Goal: Find specific page/section: Find specific page/section

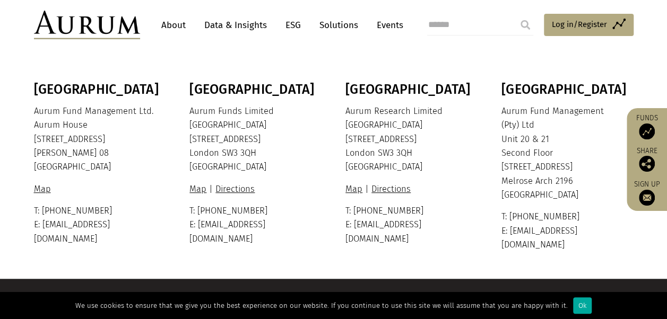
scroll to position [258, 0]
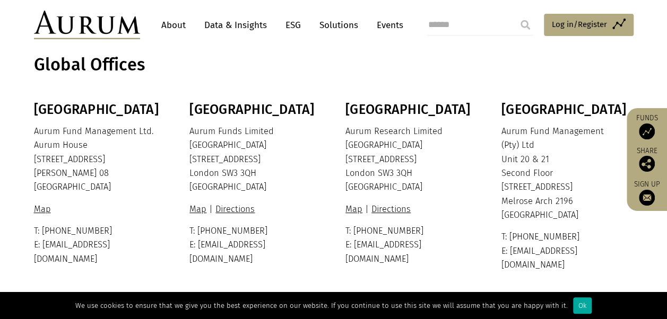
click at [261, 77] on section "Global Offices" at bounding box center [333, 65] width 667 height 74
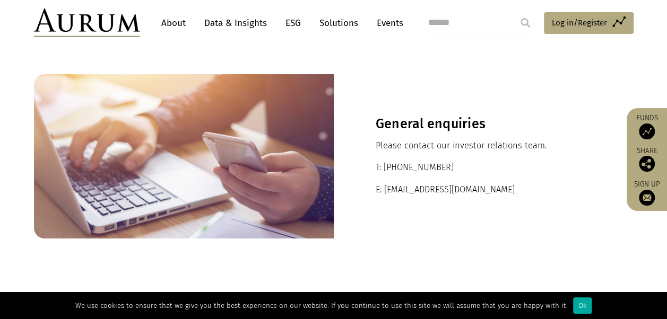
scroll to position [0, 0]
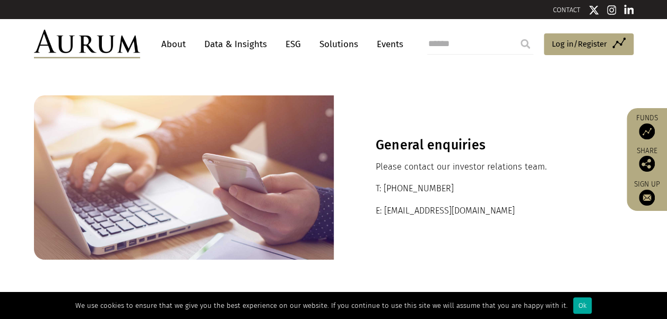
click at [168, 39] on link "About" at bounding box center [173, 44] width 35 height 20
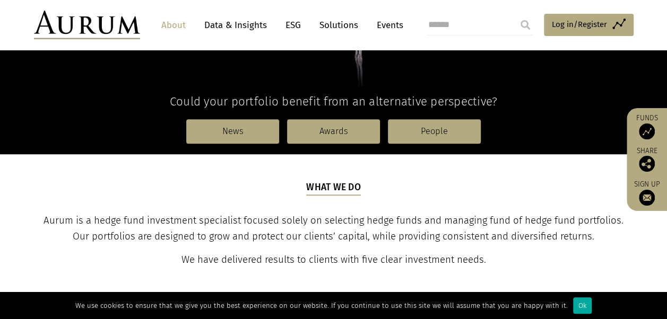
scroll to position [318, 0]
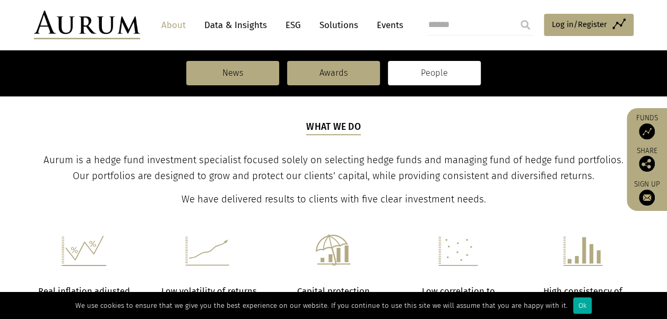
click at [418, 82] on link "People" at bounding box center [434, 73] width 93 height 24
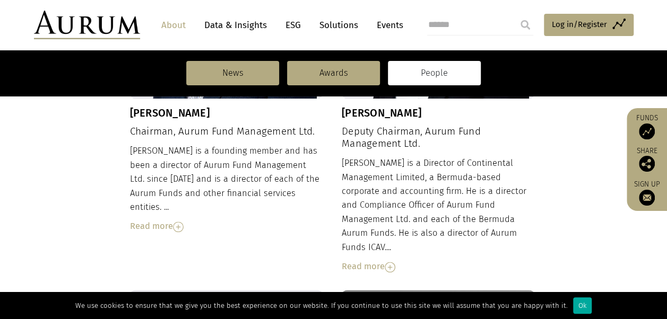
scroll to position [212, 0]
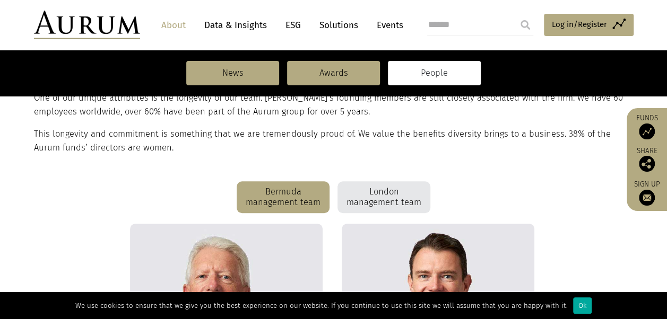
click at [380, 210] on div "London management team" at bounding box center [383, 197] width 93 height 32
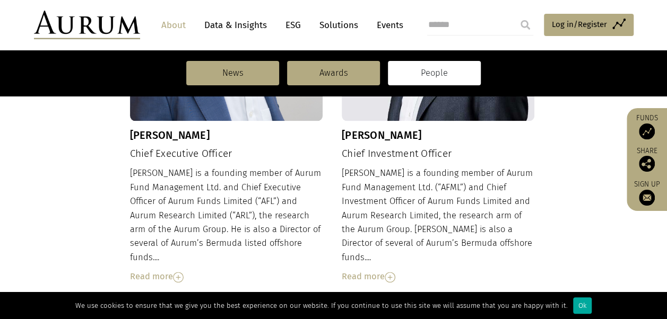
scroll to position [522, 0]
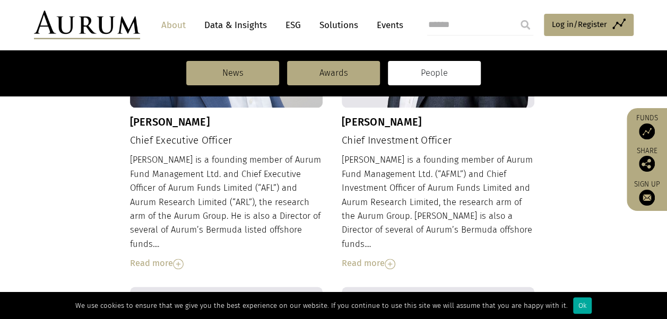
click at [136, 257] on div "Read more" at bounding box center [226, 264] width 193 height 14
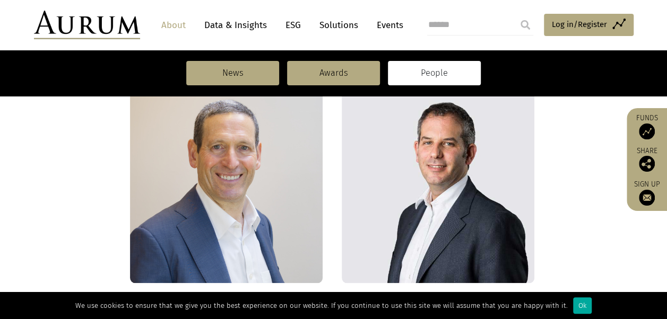
scroll to position [362, 0]
